Goal: Unclear: Browse casually

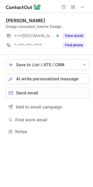
scroll to position [127, 93]
click at [84, 5] on span at bounding box center [82, 7] width 5 height 5
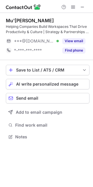
scroll to position [133, 93]
click at [87, 8] on div at bounding box center [73, 7] width 28 height 7
click at [86, 8] on button at bounding box center [82, 7] width 7 height 7
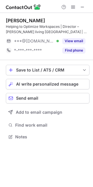
scroll to position [133, 93]
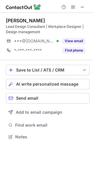
scroll to position [133, 93]
click at [81, 5] on span at bounding box center [82, 7] width 5 height 5
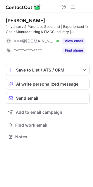
scroll to position [133, 93]
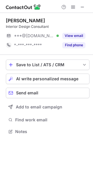
scroll to position [127, 93]
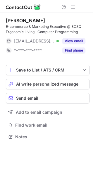
scroll to position [133, 93]
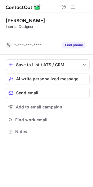
scroll to position [118, 93]
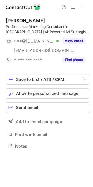
scroll to position [142, 93]
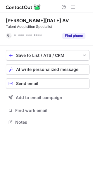
scroll to position [118, 93]
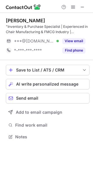
scroll to position [133, 93]
click at [85, 7] on span at bounding box center [82, 7] width 5 height 5
